Goal: Transaction & Acquisition: Purchase product/service

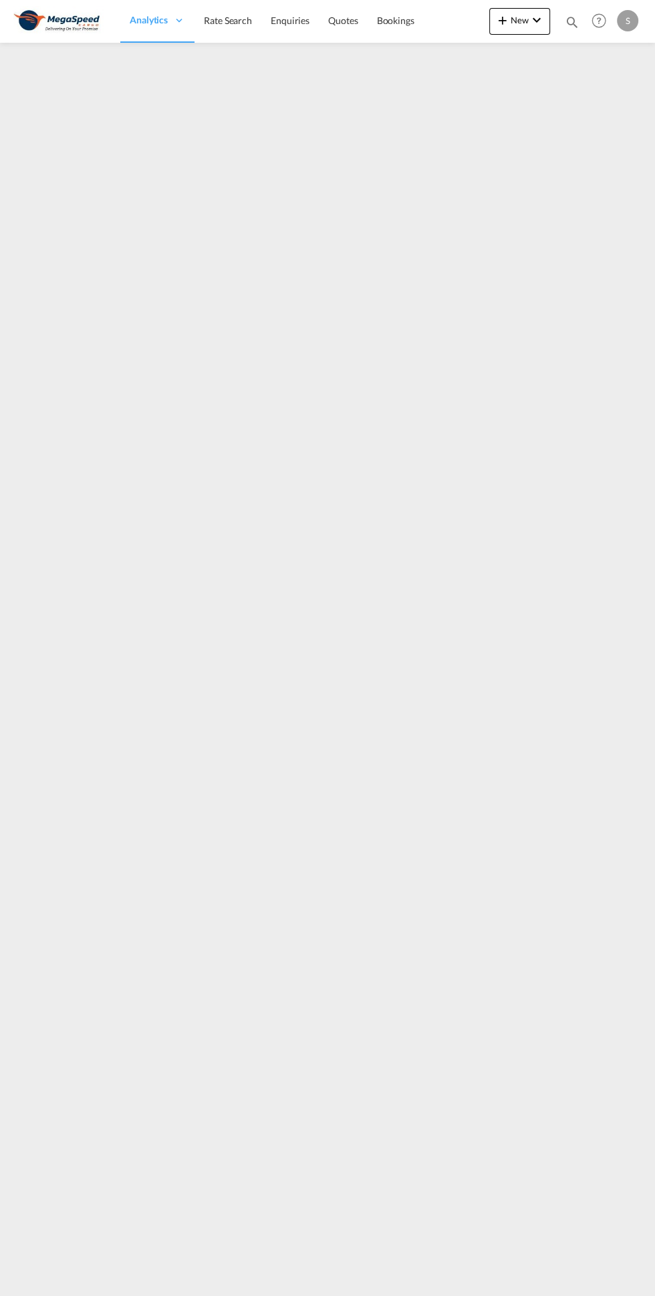
click at [229, 37] on link "Rate Search" at bounding box center [227, 20] width 67 height 43
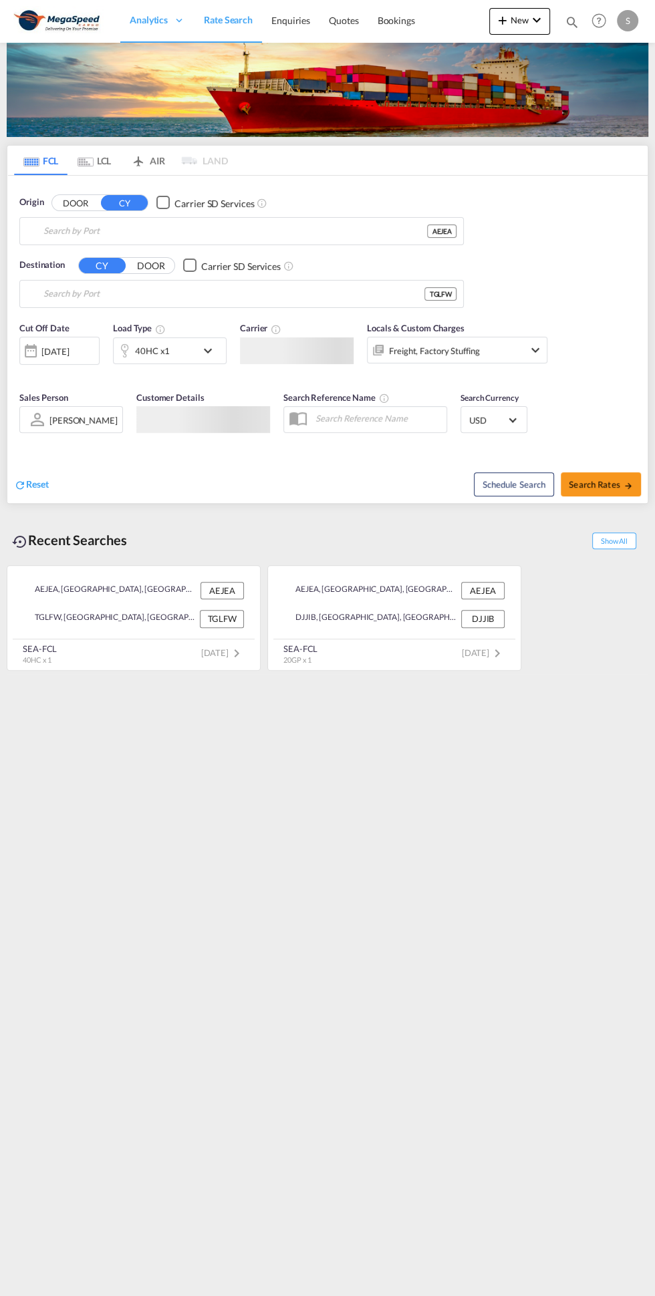
type input "Jebel Ali, AEJEA"
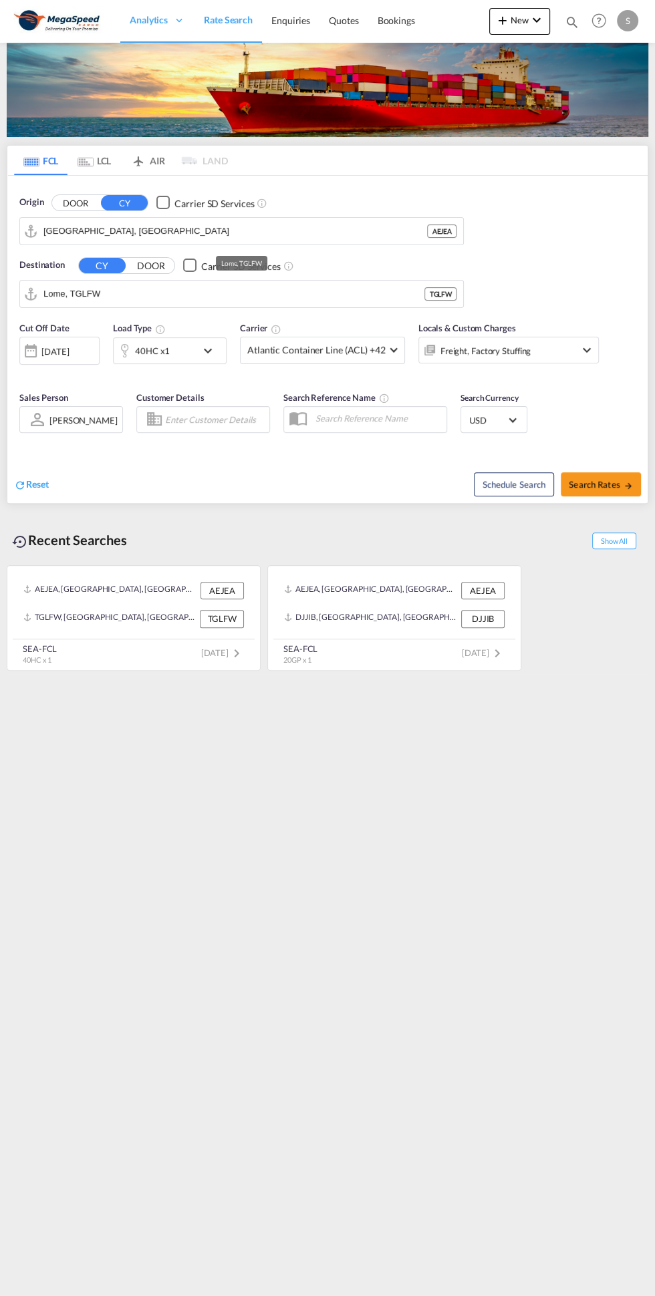
click at [346, 295] on input "Lome, TGLFW" at bounding box center [233, 294] width 381 height 20
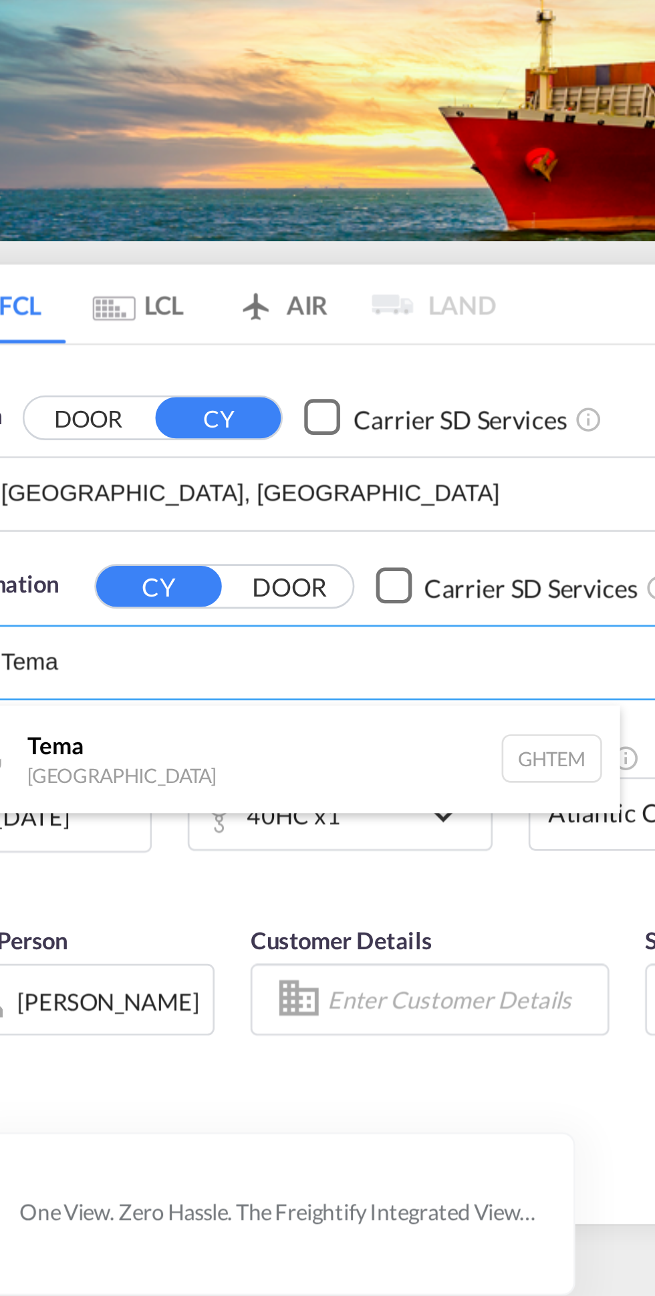
click at [171, 336] on div "Tema Ghana GHTEM" at bounding box center [147, 330] width 254 height 40
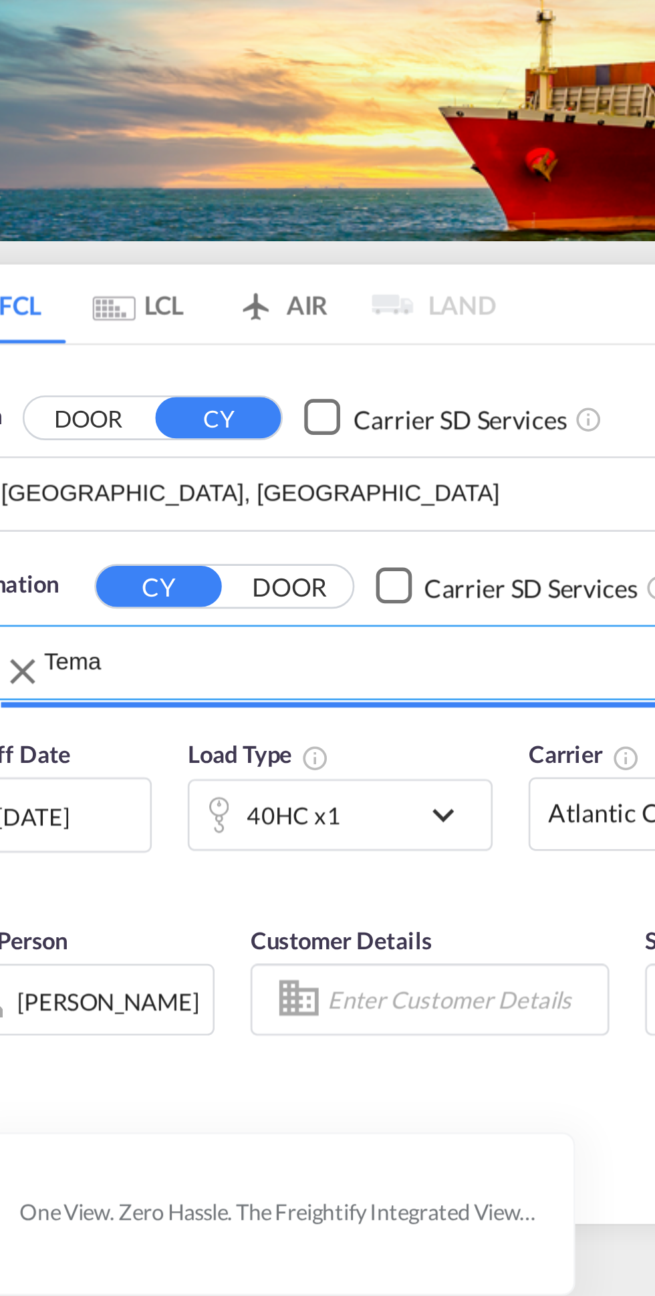
type input "Tema, GHTEM"
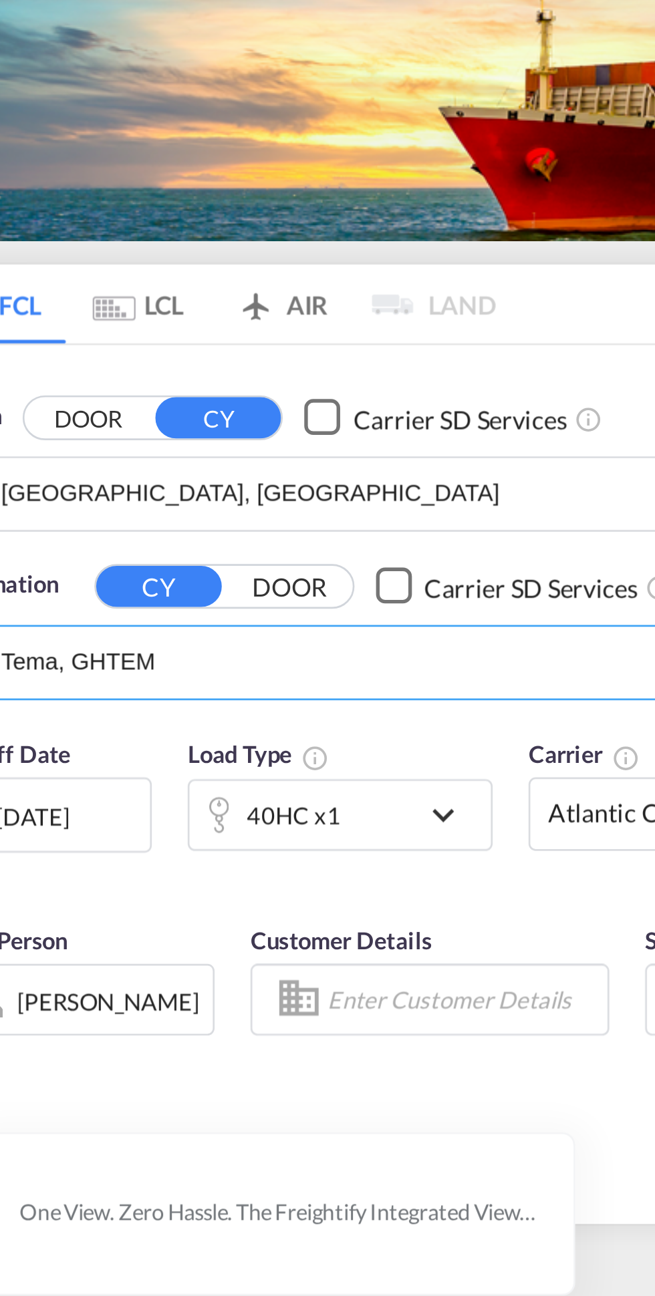
click at [190, 349] on div "40HC x1" at bounding box center [155, 350] width 83 height 27
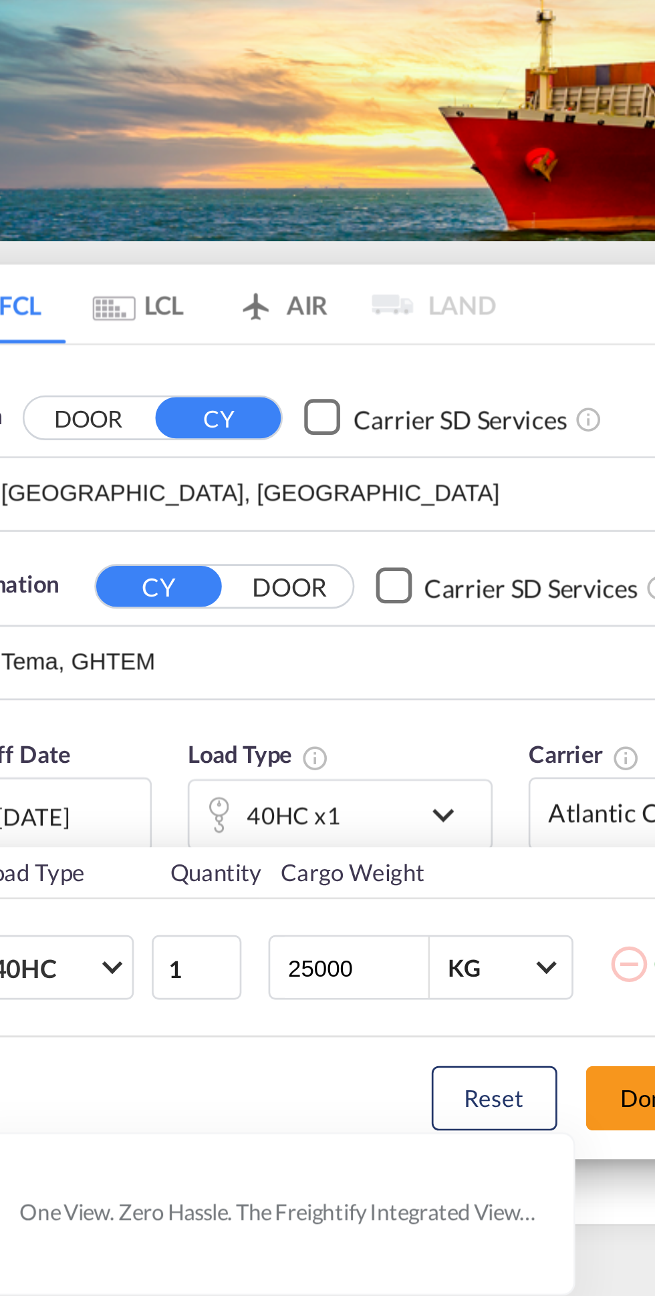
click at [84, 406] on span "Choose: \a40HC" at bounding box center [84, 406] width 7 height 7
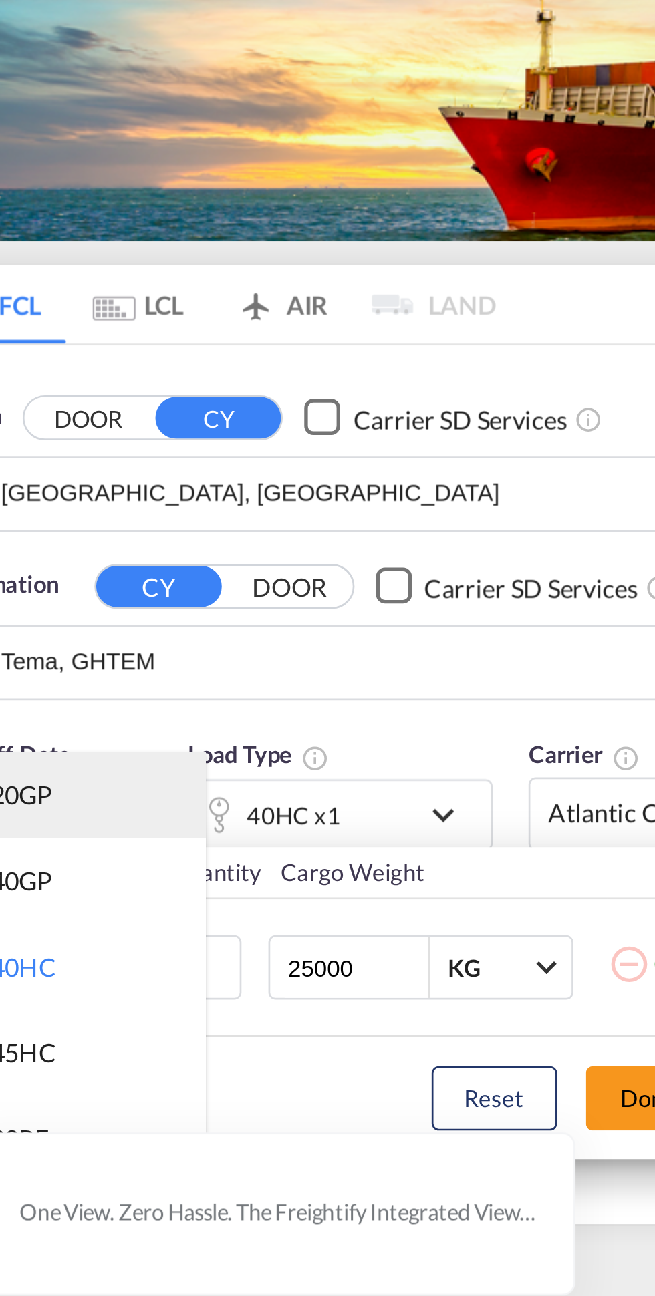
click at [82, 341] on md-option "20GP" at bounding box center [74, 343] width 91 height 32
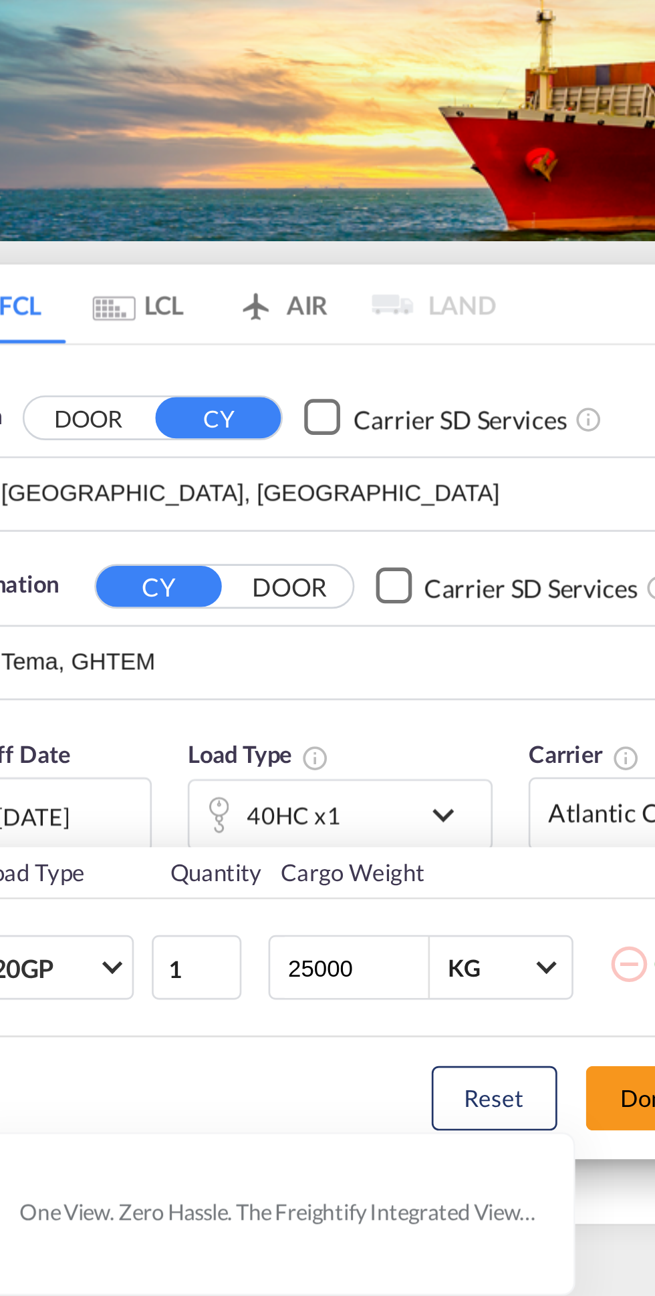
click at [271, 457] on button "Done" at bounding box center [284, 456] width 47 height 24
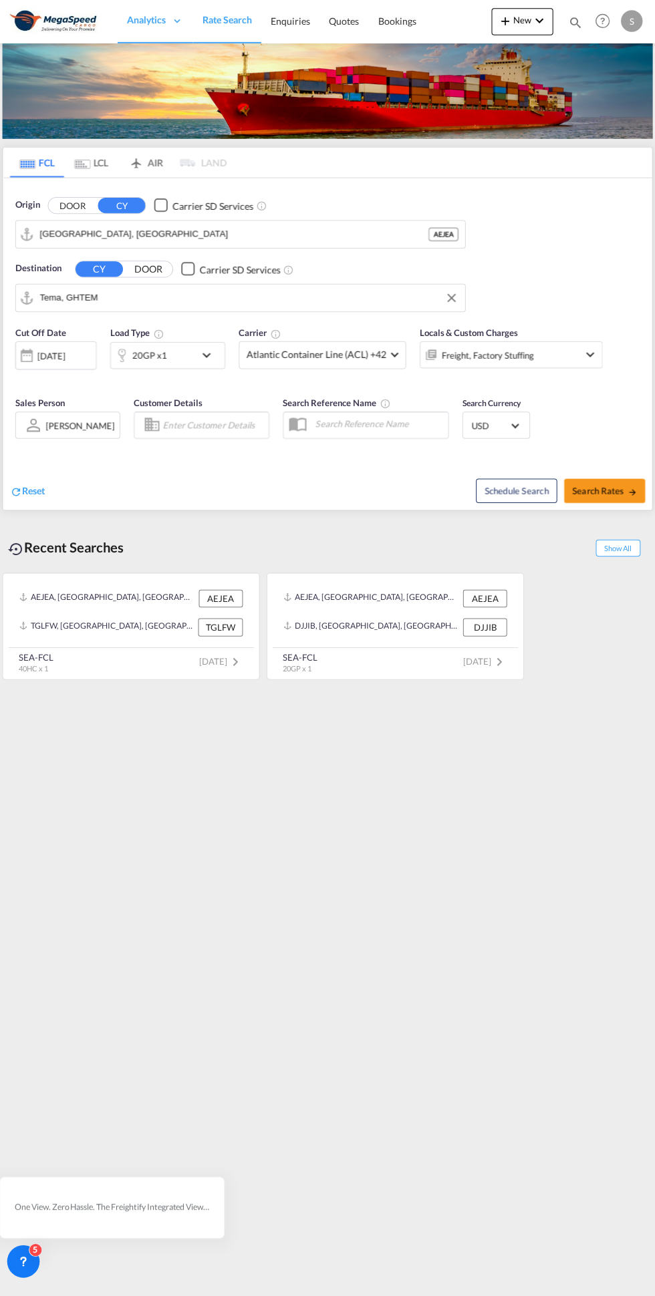
click at [613, 486] on span "Search Rates" at bounding box center [601, 484] width 64 height 11
type input "AEJEA to GHTEM / 6 Oct 2025"
